Goal: Navigation & Orientation: Go to known website

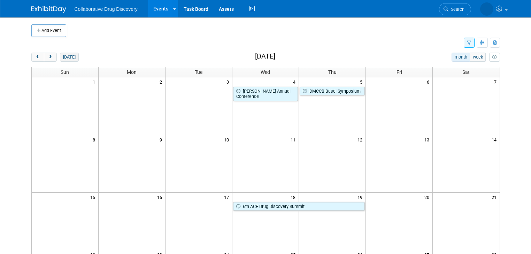
click at [61, 56] on button "[DATE]" at bounding box center [69, 57] width 18 height 9
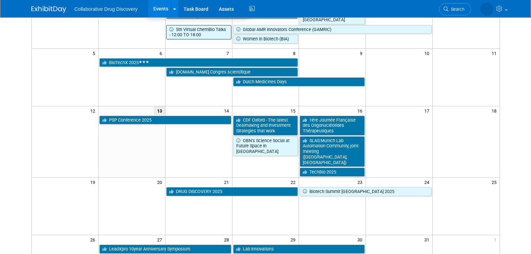
scroll to position [111, 0]
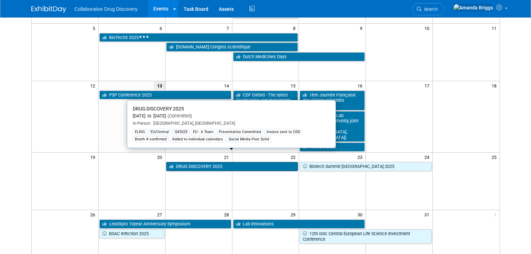
click at [193, 162] on link "DRUG DISCOVERY 2025" at bounding box center [232, 166] width 132 height 9
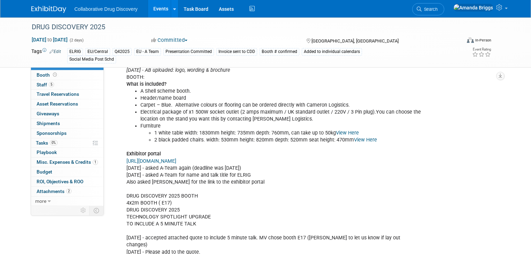
scroll to position [697, 0]
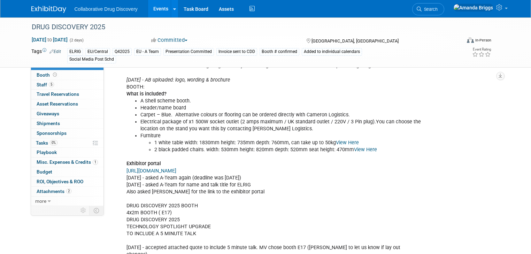
click at [176, 168] on link "[URL][DOMAIN_NAME]" at bounding box center [151, 171] width 50 height 6
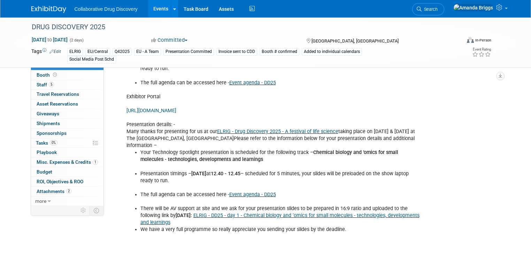
scroll to position [334, 0]
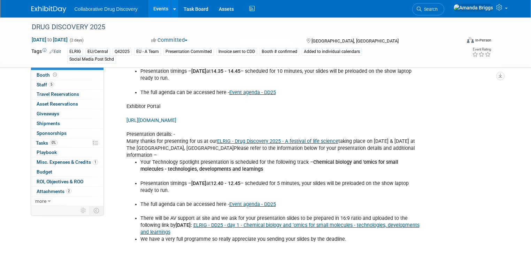
click at [176, 120] on link "[URL][DOMAIN_NAME]" at bounding box center [151, 120] width 50 height 6
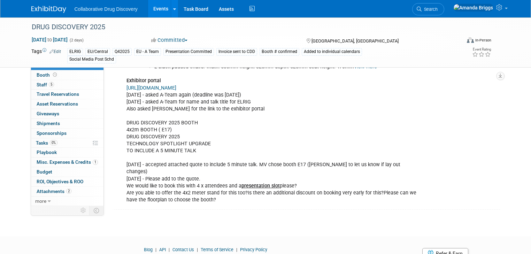
scroll to position [746, 0]
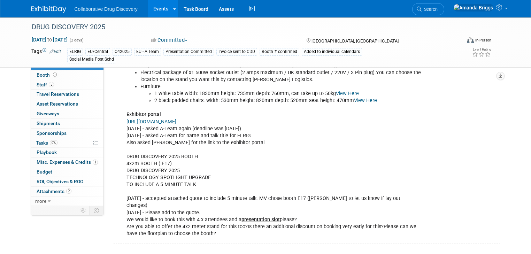
click at [166, 119] on link "[URL][DOMAIN_NAME]" at bounding box center [151, 122] width 50 height 6
click at [176, 119] on link "[URL][DOMAIN_NAME]" at bounding box center [151, 122] width 50 height 6
